Goal: Information Seeking & Learning: Learn about a topic

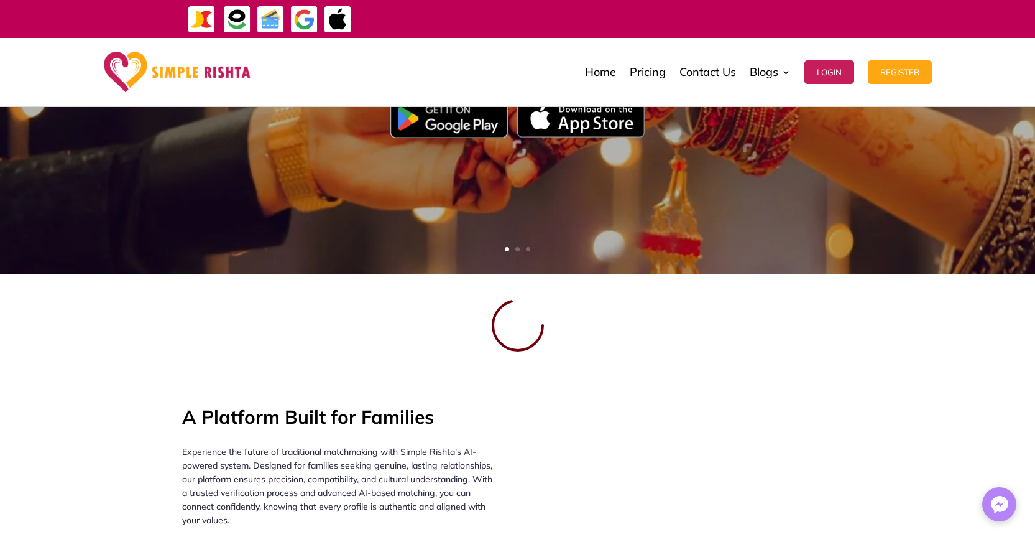
scroll to position [373, 0]
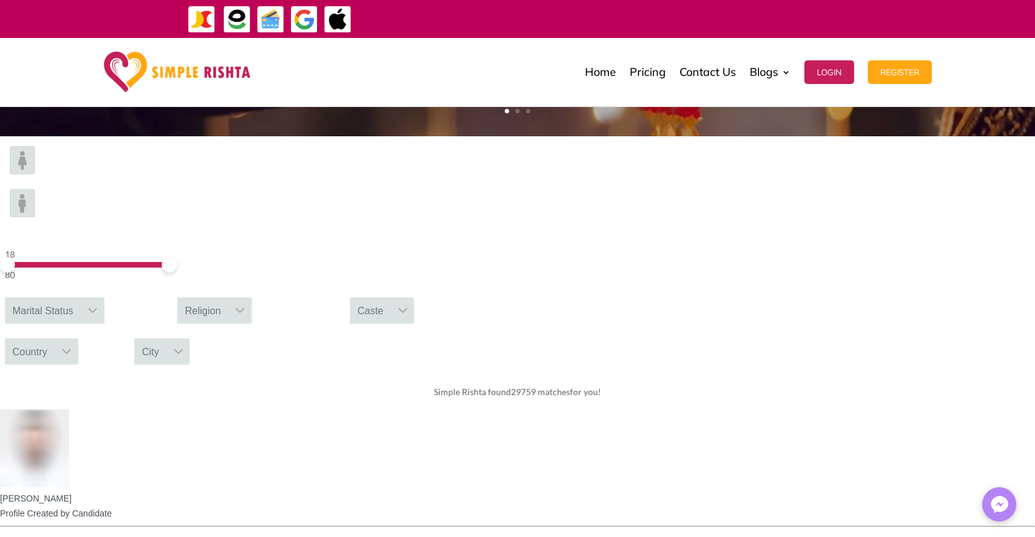
click at [415, 297] on div at bounding box center [403, 310] width 24 height 26
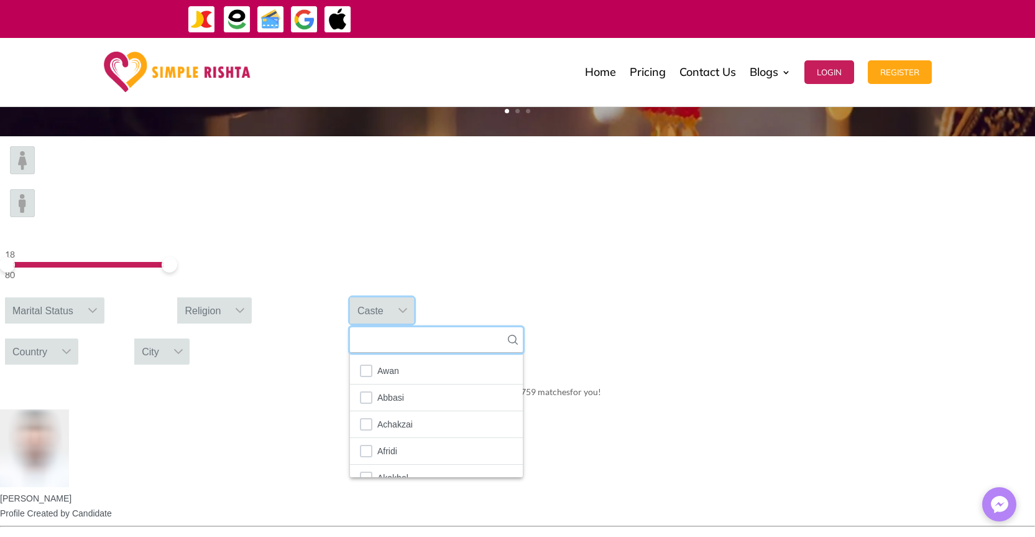
click at [523, 327] on input "text" at bounding box center [436, 339] width 173 height 25
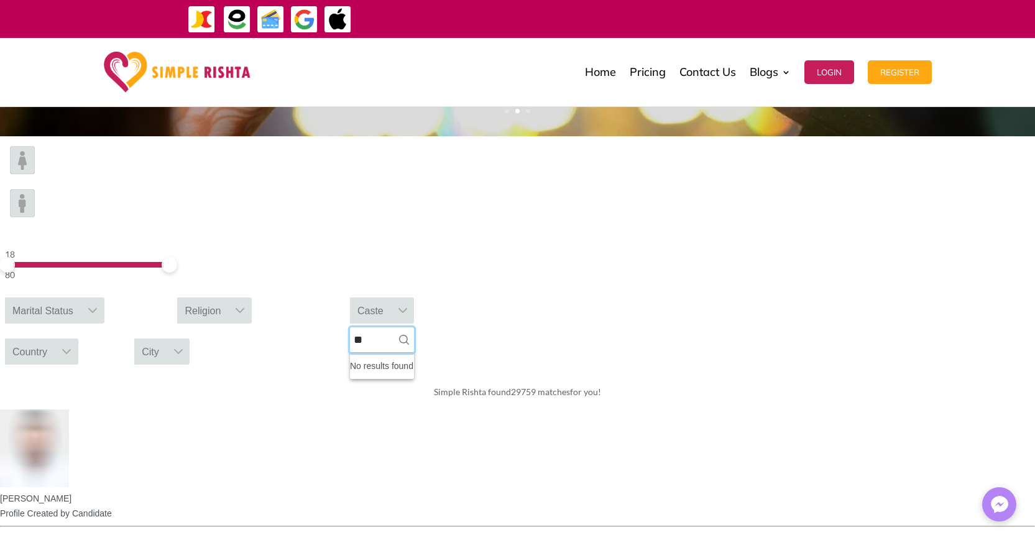
type input "*"
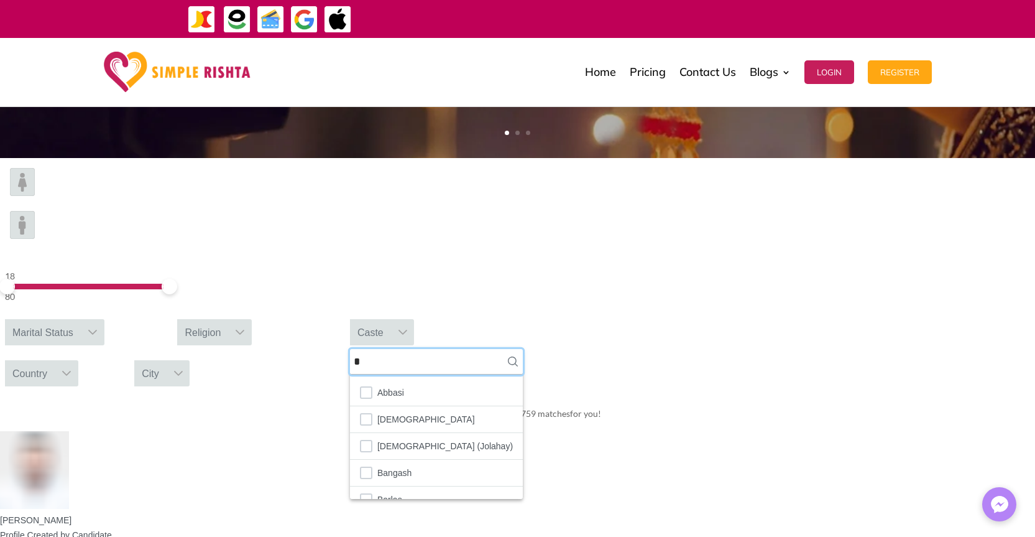
scroll to position [373, 0]
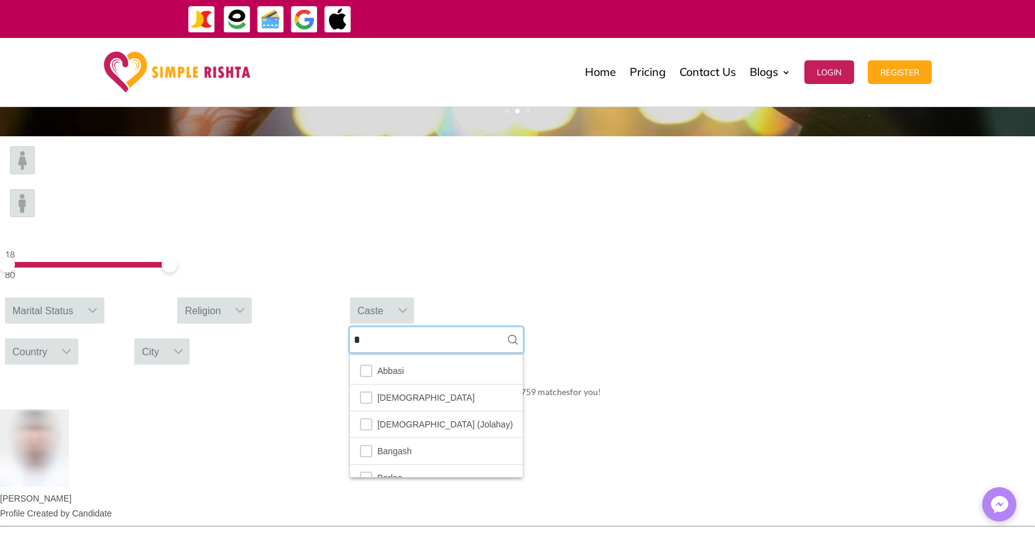
click at [523, 327] on input "*" at bounding box center [436, 339] width 173 height 25
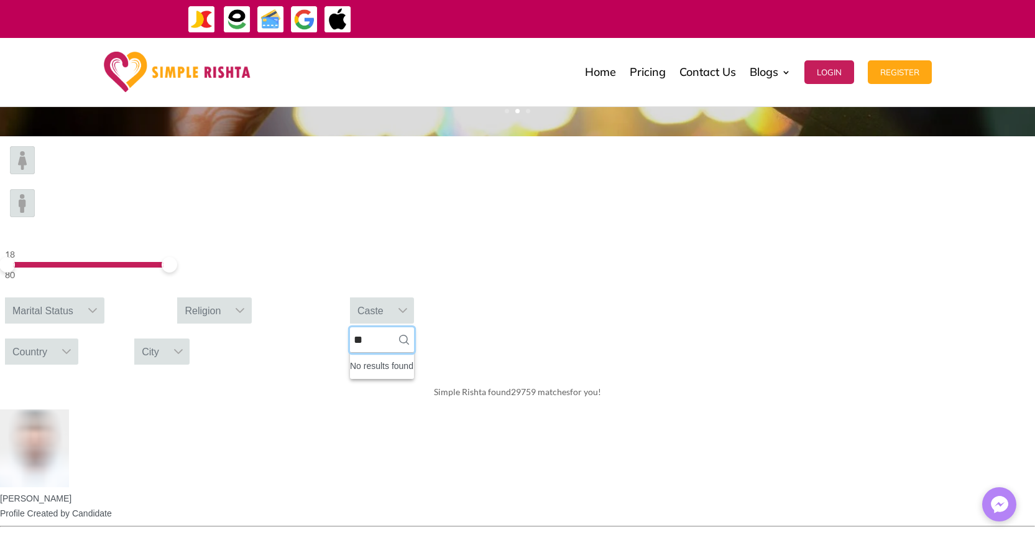
type input "*"
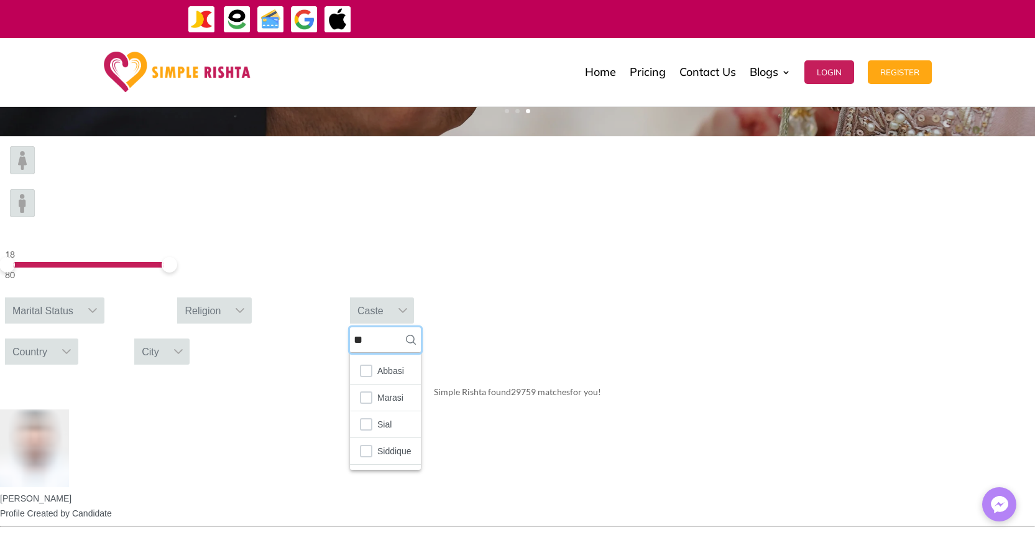
type input "*"
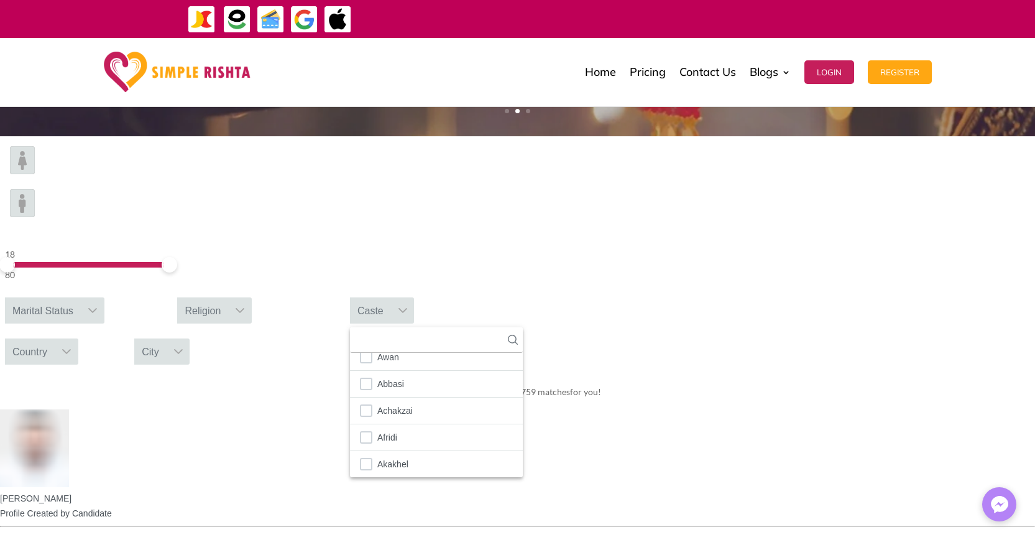
scroll to position [5, 0]
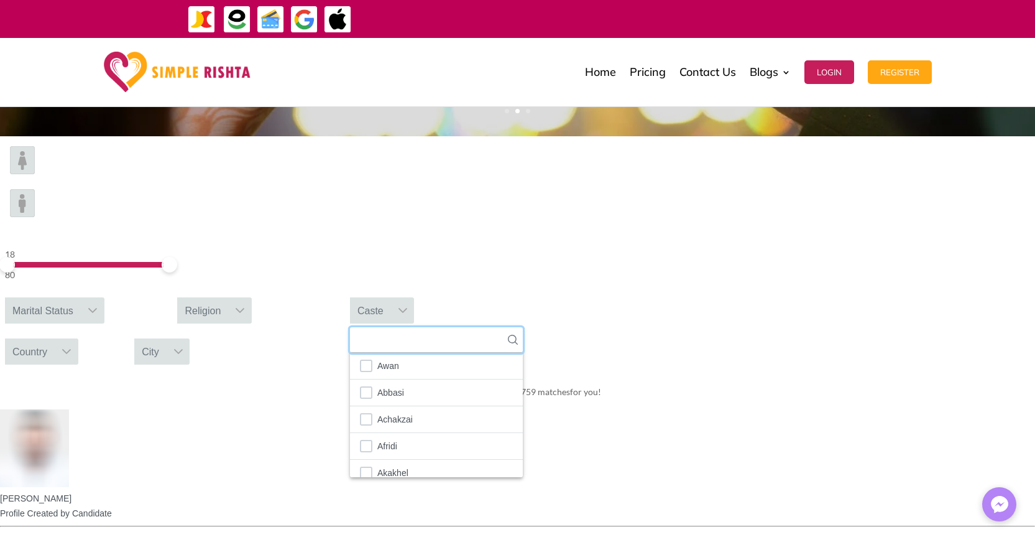
click at [523, 327] on input "text" at bounding box center [436, 339] width 173 height 25
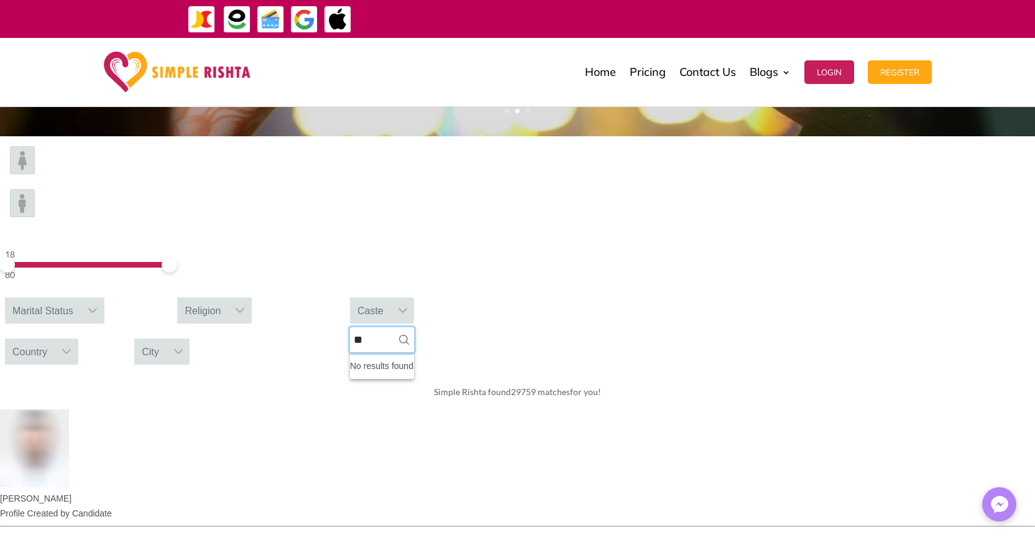
type input "*"
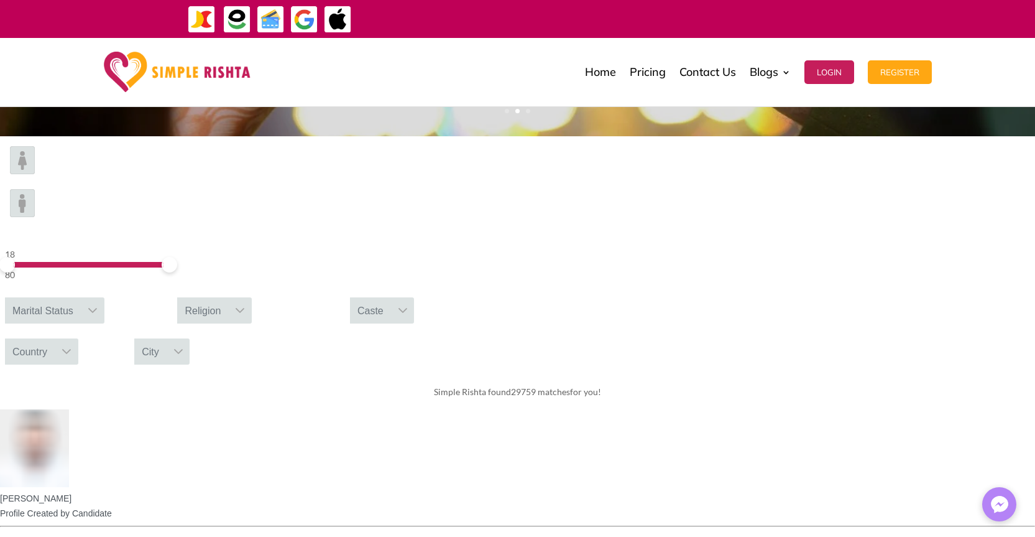
click at [391, 297] on div "Caste" at bounding box center [370, 310] width 41 height 26
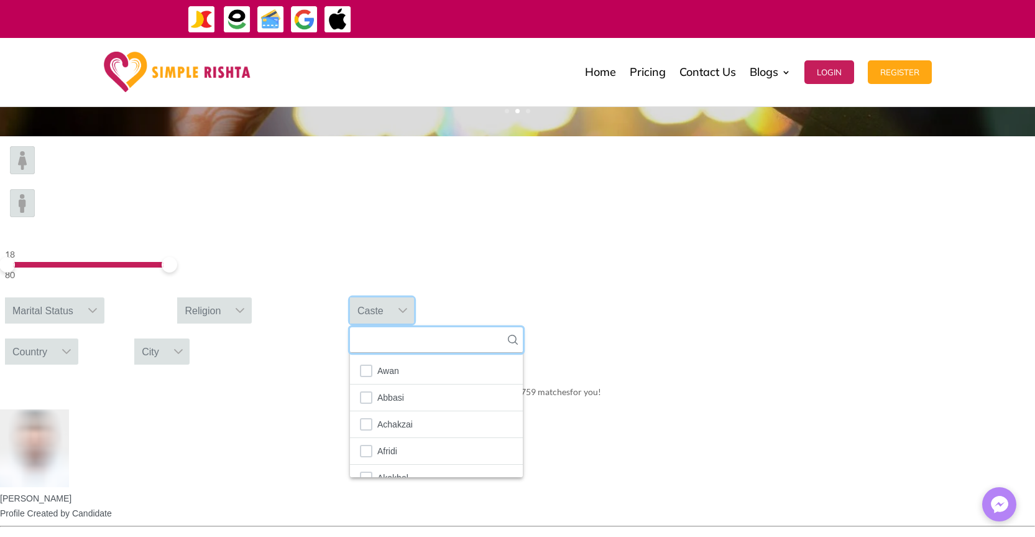
click at [523, 327] on input "text" at bounding box center [436, 339] width 173 height 25
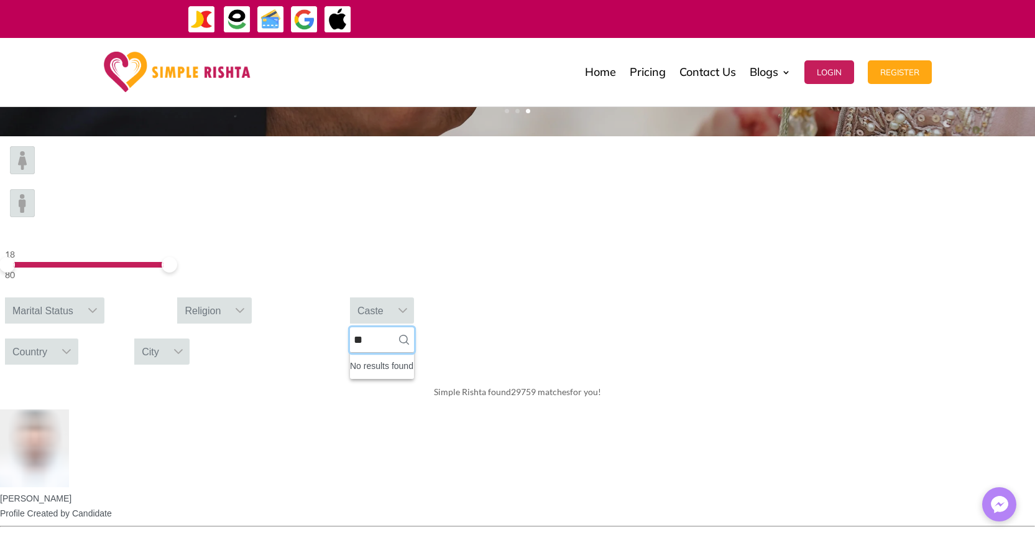
type input "**"
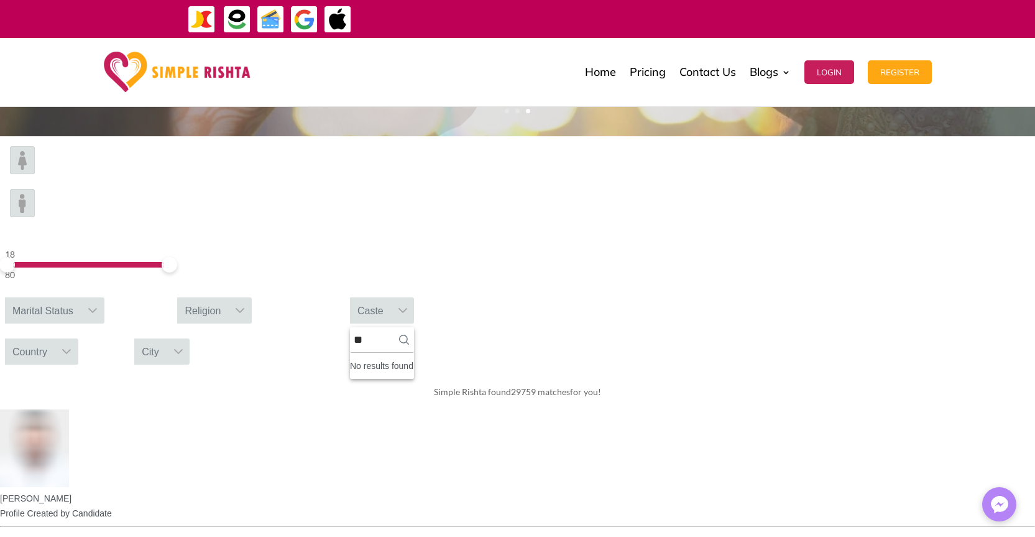
click at [409, 335] on icon at bounding box center [404, 340] width 10 height 10
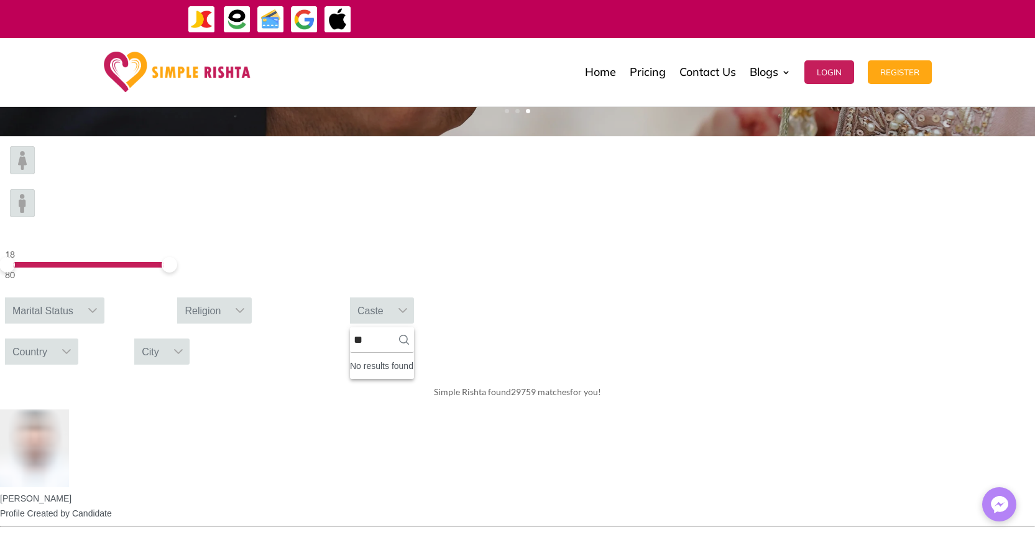
click at [55, 338] on div "Country" at bounding box center [30, 351] width 50 height 26
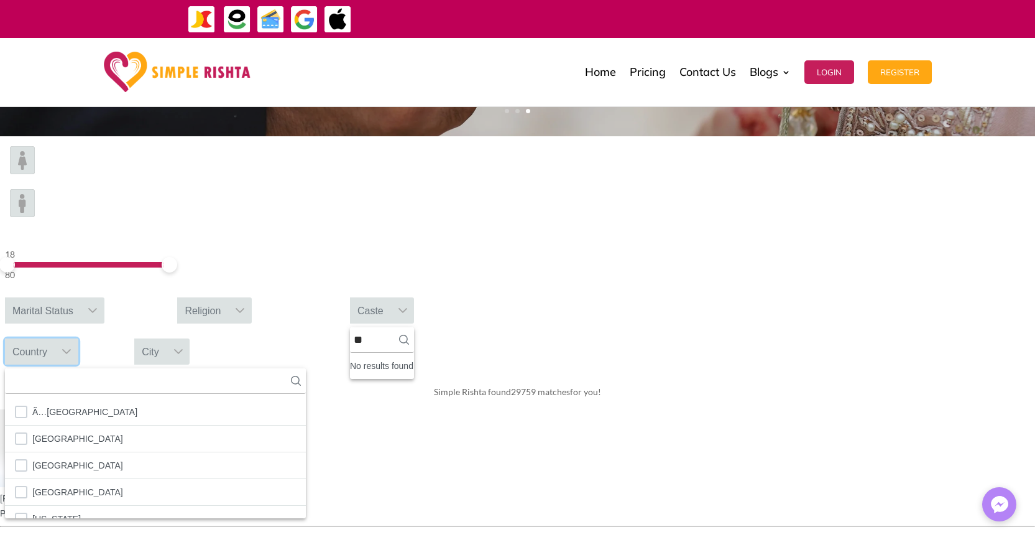
scroll to position [14, 2]
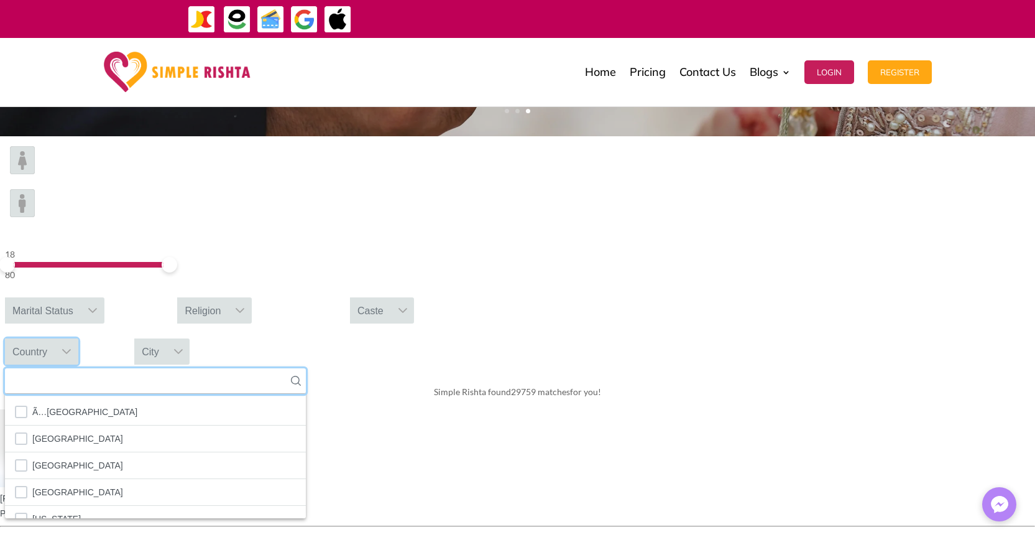
click at [306, 368] on input "text" at bounding box center [155, 380] width 301 height 25
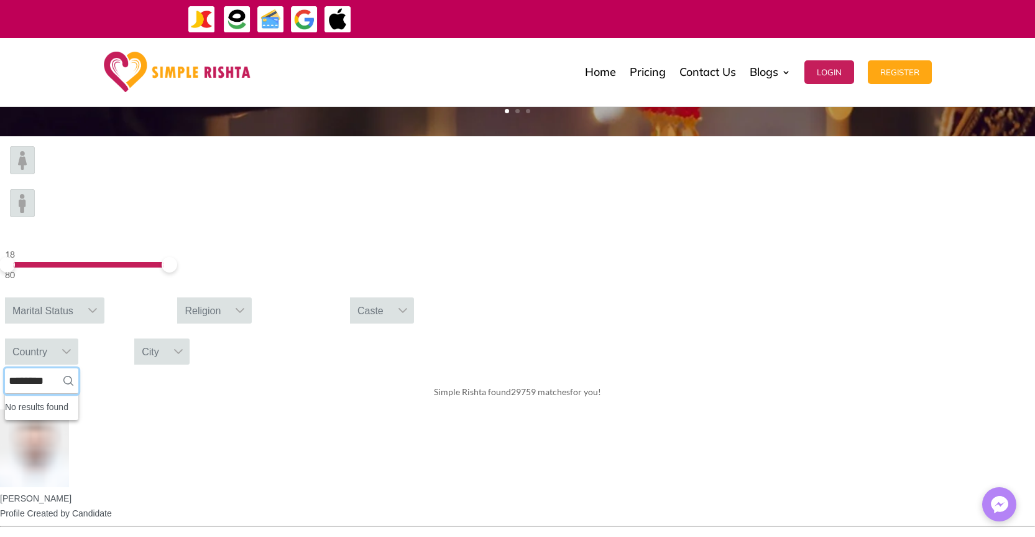
type input "********"
click at [932, 374] on div "Simple Rishta found 29759 matches for you!" at bounding box center [517, 391] width 1035 height 35
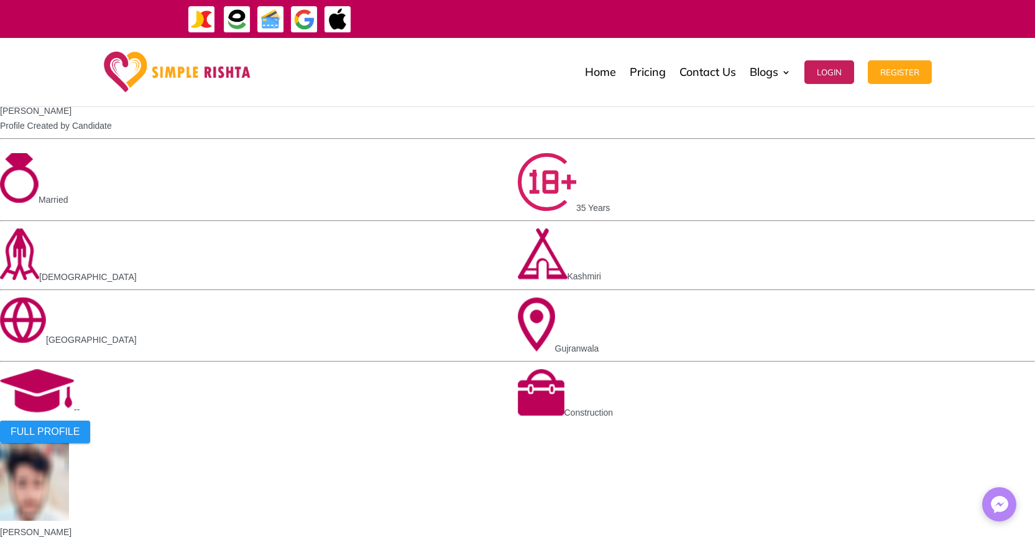
scroll to position [970, 0]
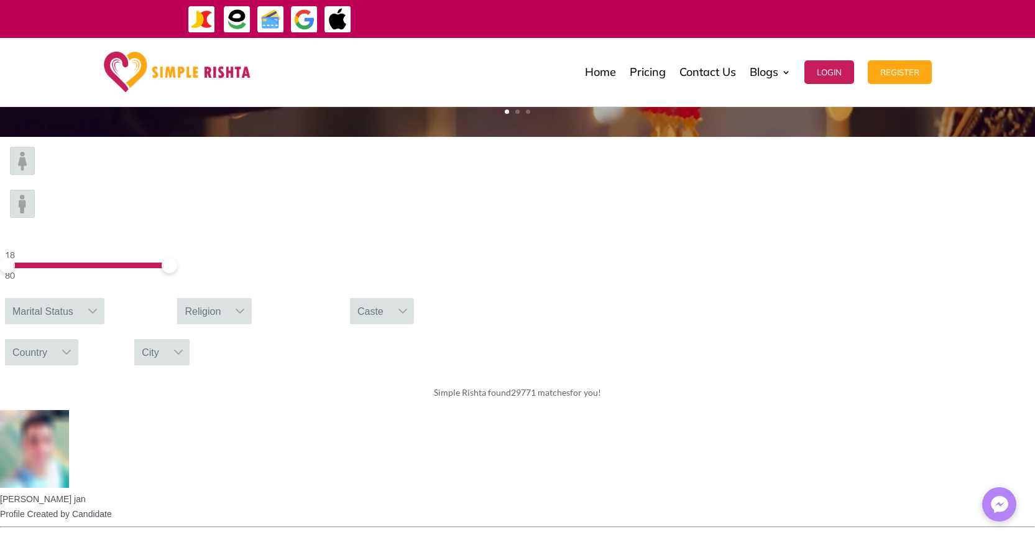
scroll to position [373, 0]
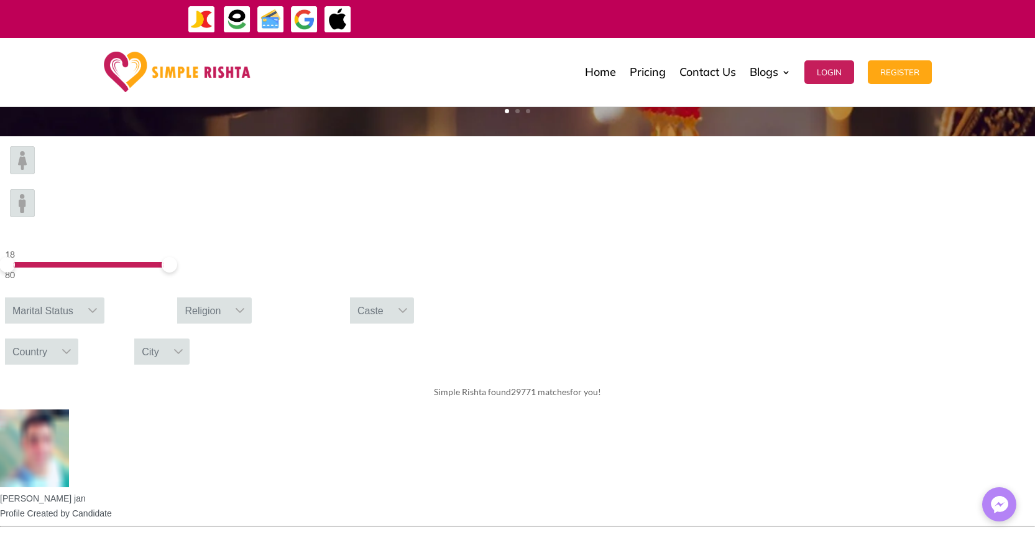
click at [35, 174] on img at bounding box center [22, 160] width 25 height 28
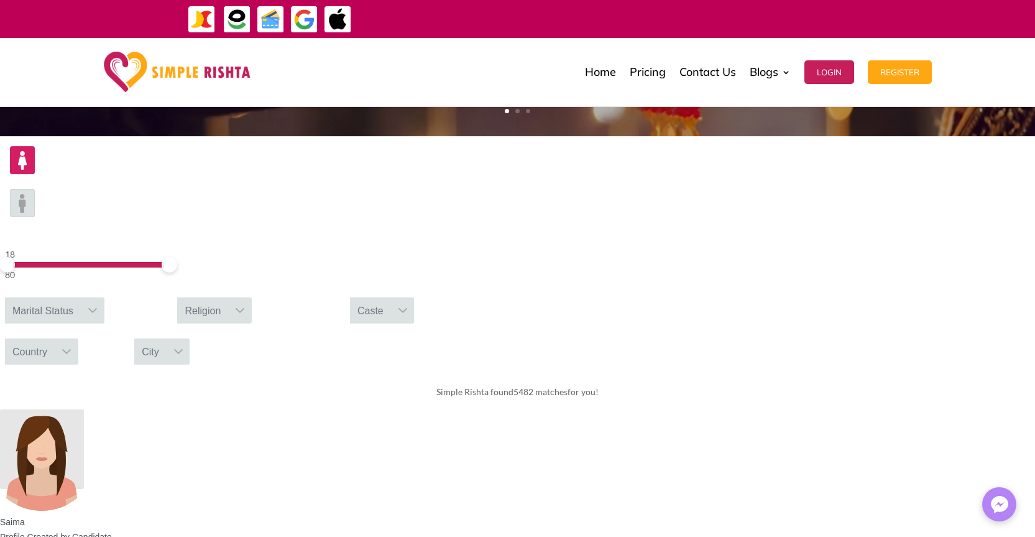
click at [391, 297] on div "Caste" at bounding box center [370, 310] width 41 height 26
click at [415, 327] on input "**" at bounding box center [382, 339] width 65 height 25
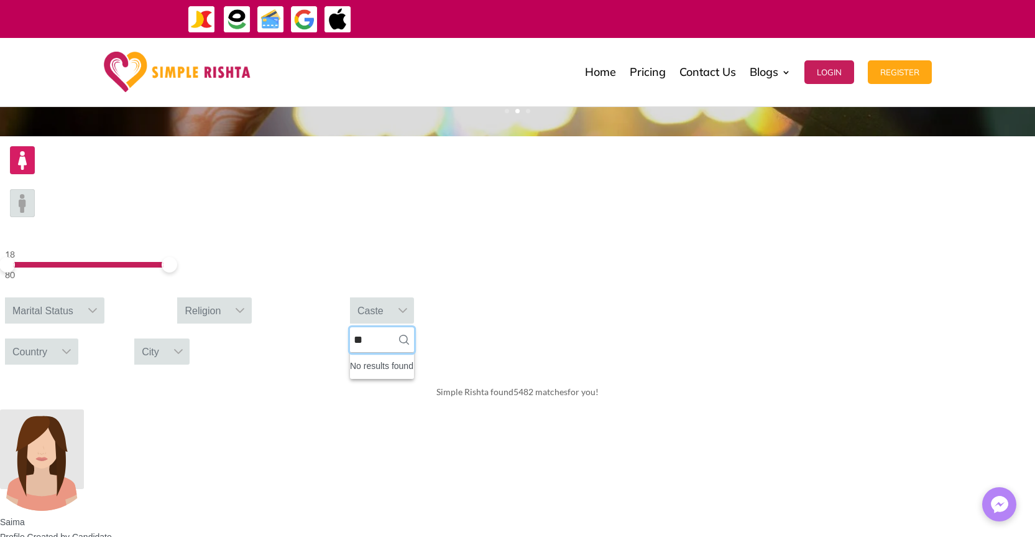
click at [415, 327] on input "**" at bounding box center [382, 339] width 65 height 25
type input "*"
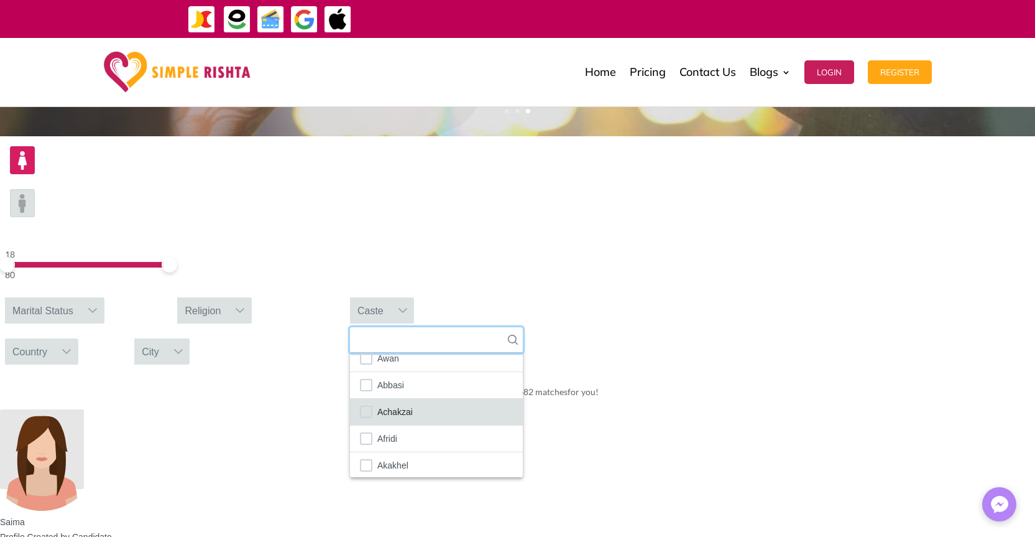
scroll to position [0, 0]
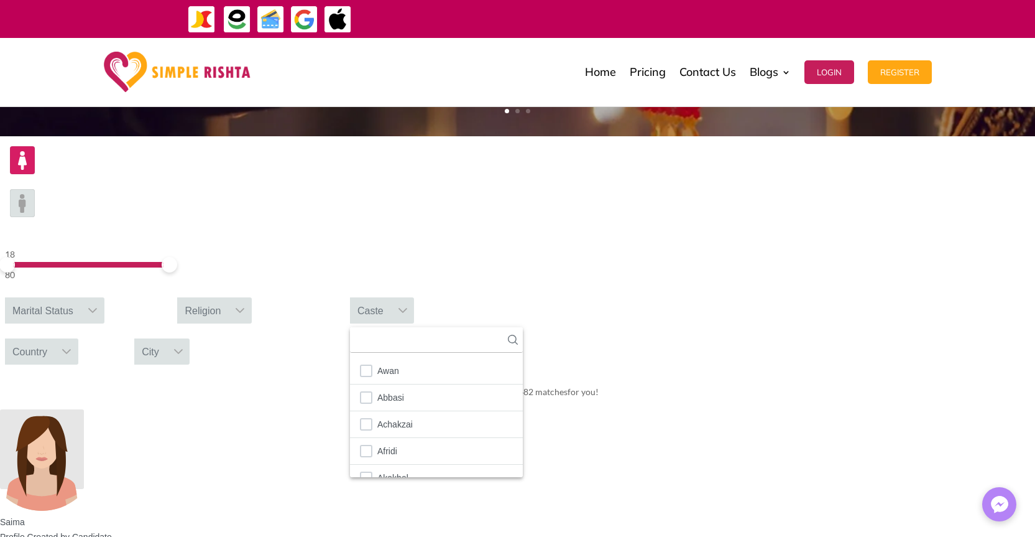
click at [553, 374] on div "Simple Rishta found 5482 matches for you!" at bounding box center [517, 391] width 1035 height 35
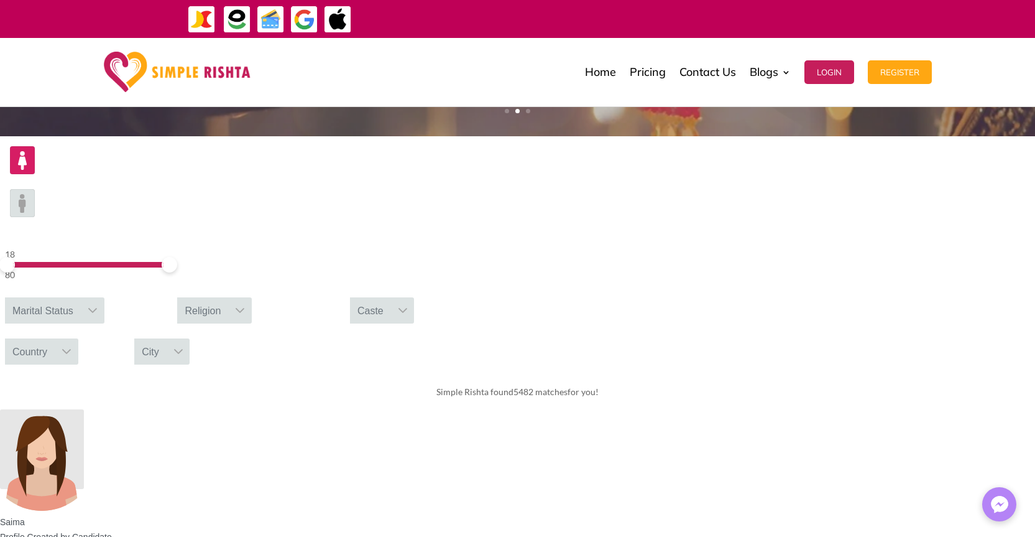
click at [228, 297] on div "Religion" at bounding box center [202, 310] width 51 height 26
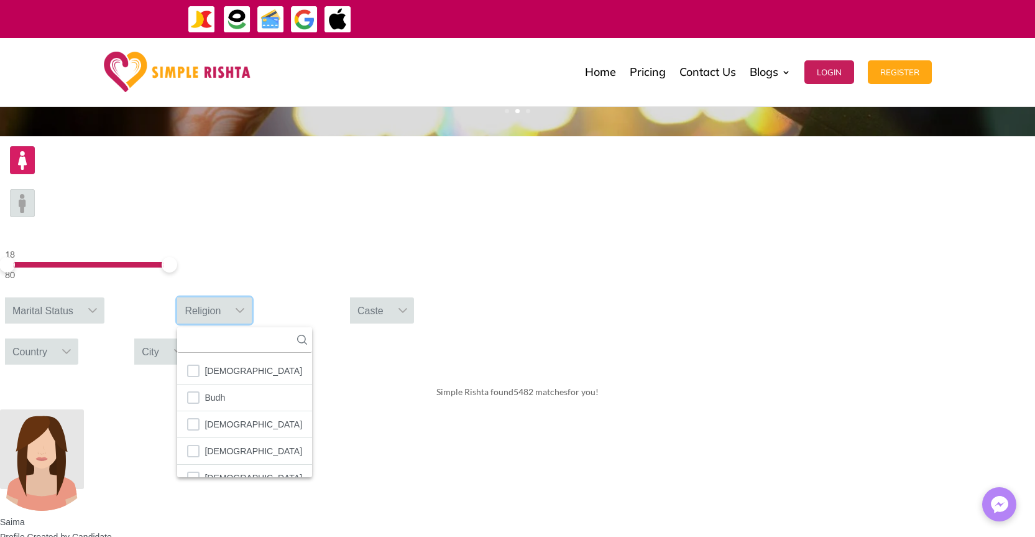
click at [81, 297] on div "Marital Status" at bounding box center [43, 310] width 76 height 26
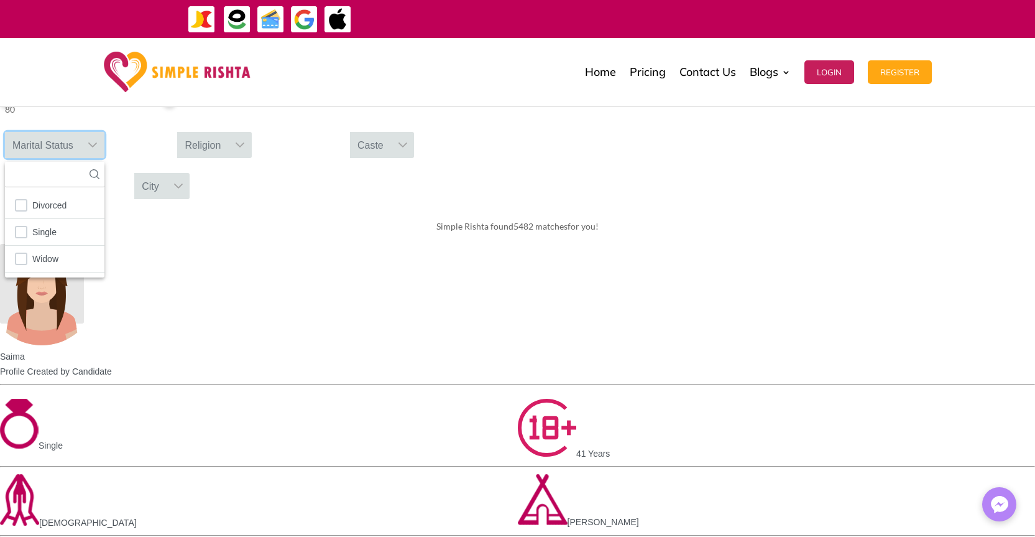
scroll to position [298, 0]
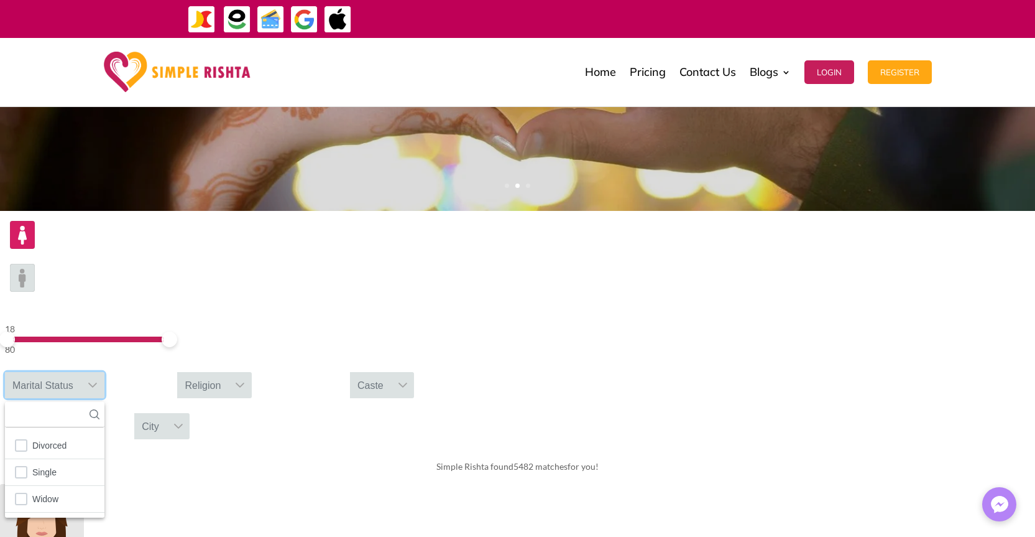
click at [391, 372] on div "Caste" at bounding box center [370, 385] width 41 height 26
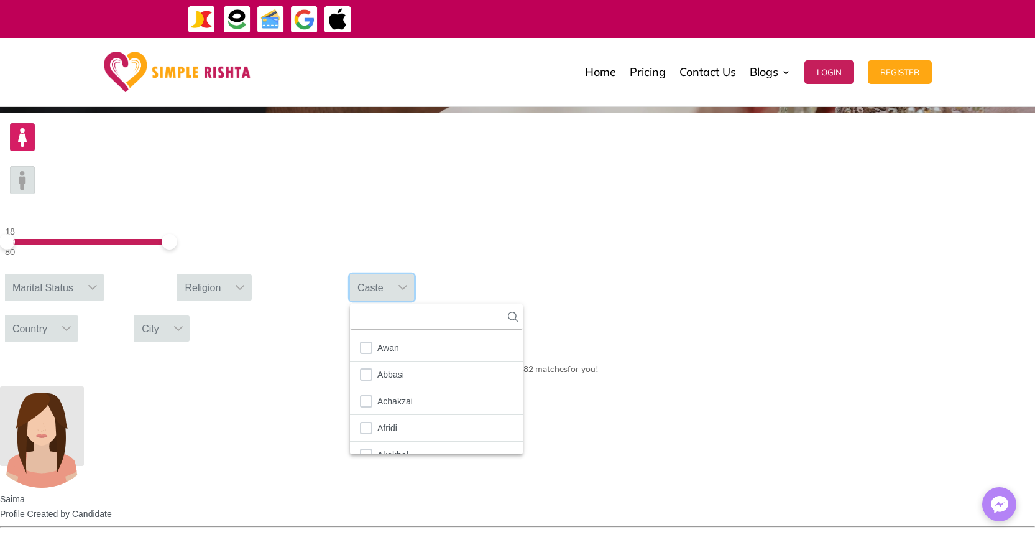
scroll to position [522, 0]
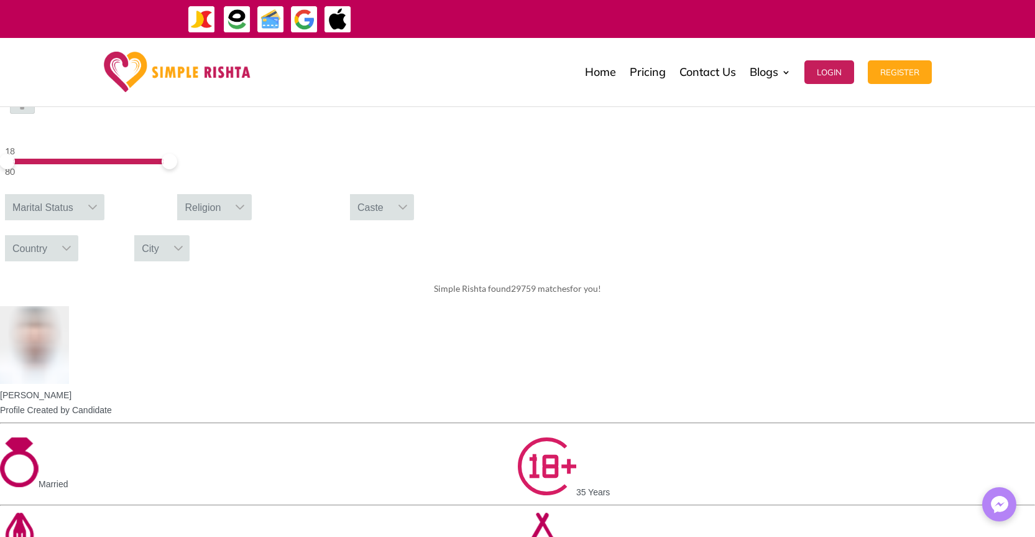
scroll to position [373, 0]
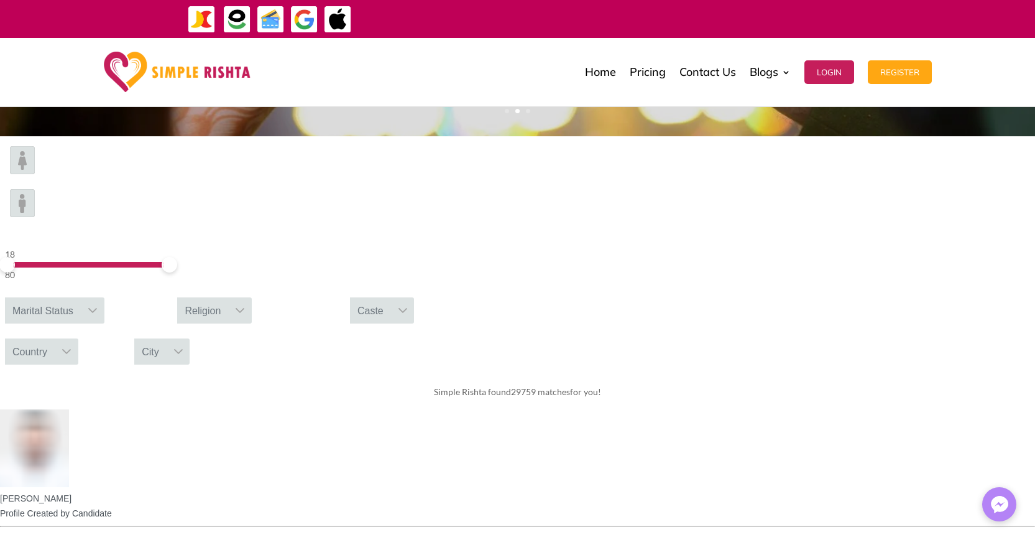
click at [415, 297] on div at bounding box center [403, 310] width 24 height 26
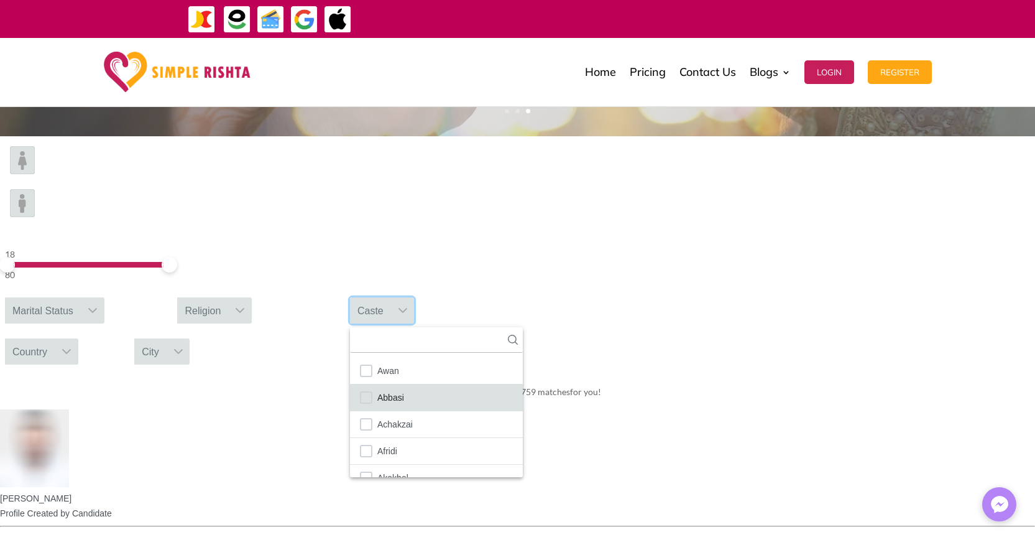
scroll to position [14, 2]
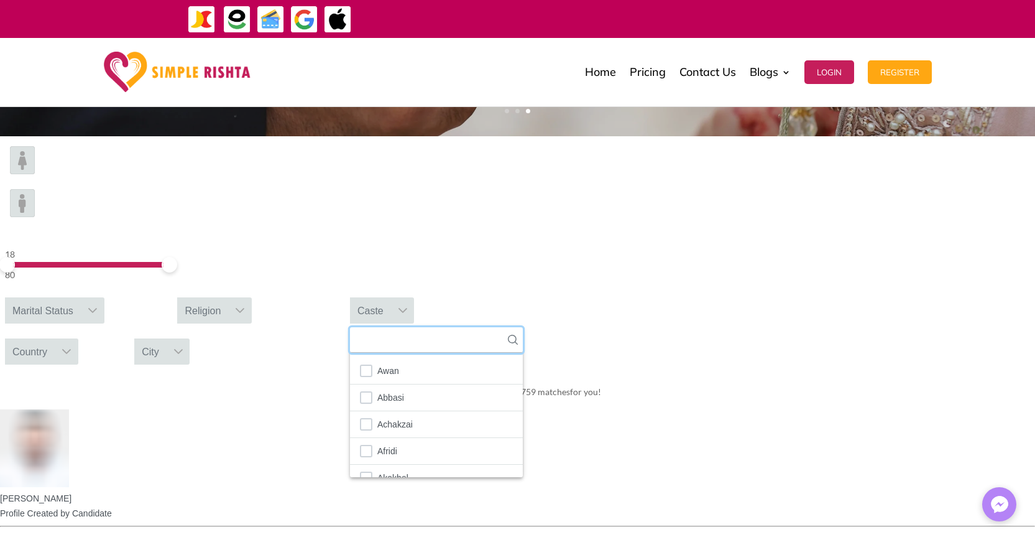
click at [523, 327] on input "text" at bounding box center [436, 339] width 173 height 25
paste input "*******"
type input "*"
click at [842, 374] on div "Simple Rishta found 29759 matches for you!" at bounding box center [517, 391] width 1035 height 35
